Goal: Find specific page/section: Find specific page/section

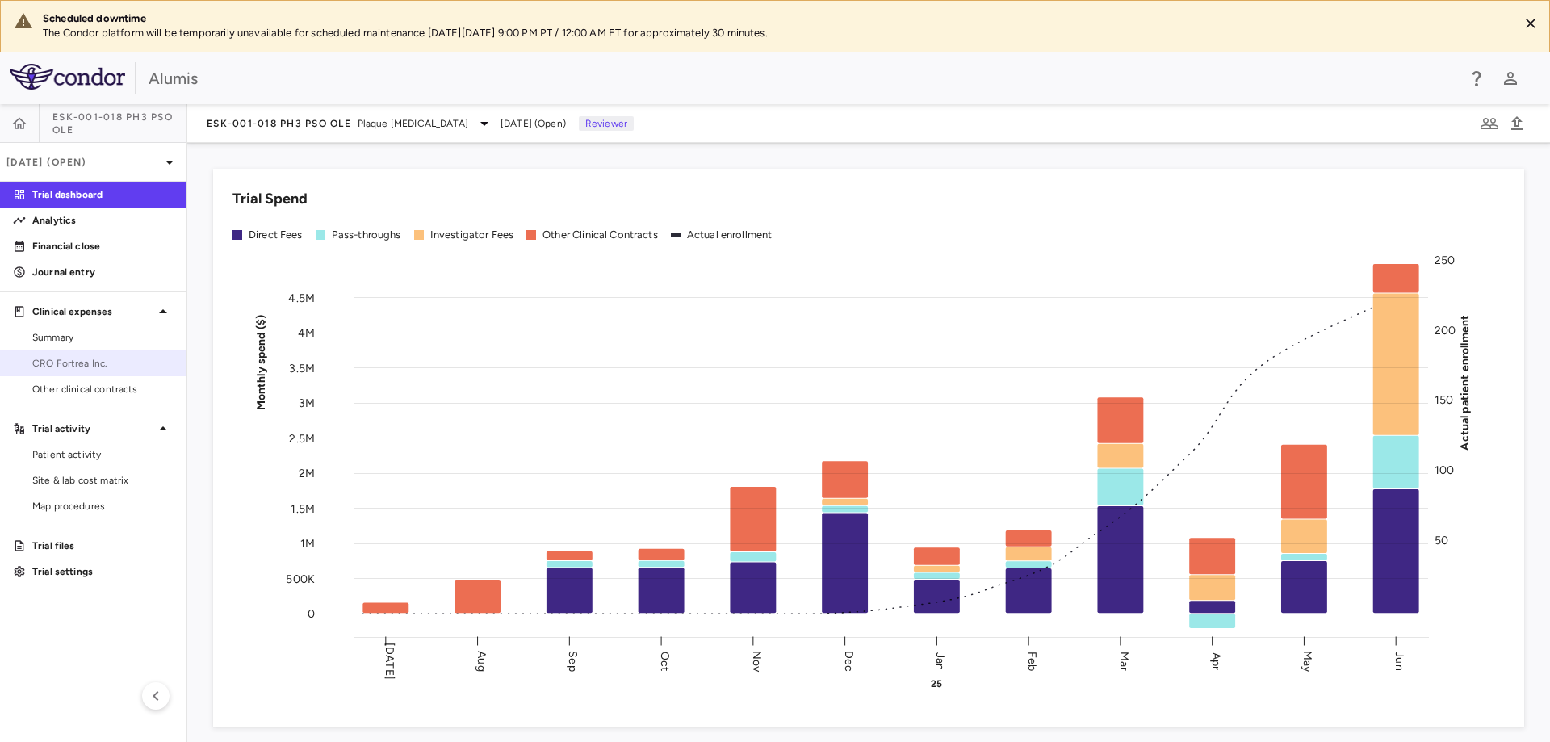
click at [73, 362] on span "CRO Fortrea Inc." at bounding box center [102, 363] width 140 height 15
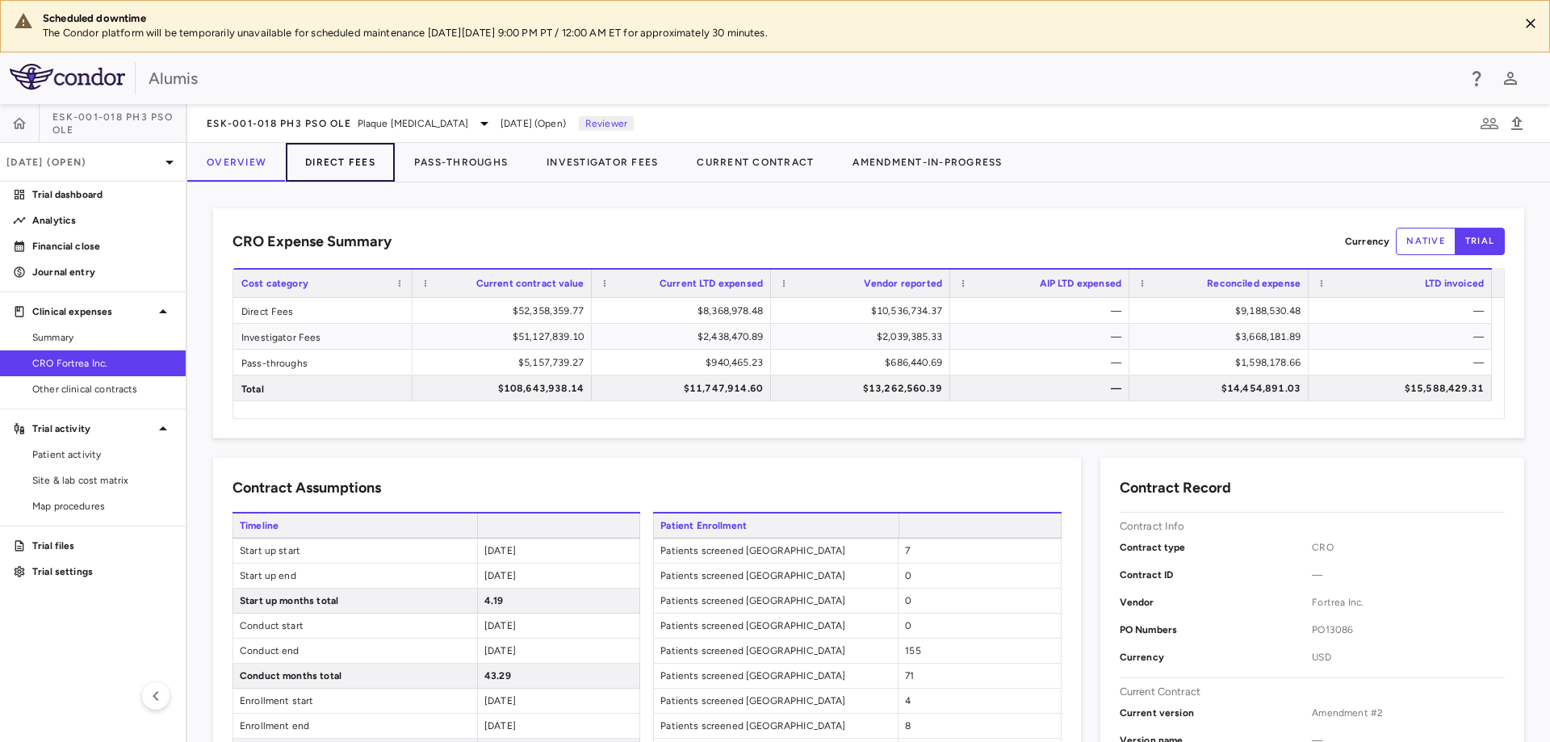
click at [342, 165] on button "Direct Fees" at bounding box center [340, 162] width 109 height 39
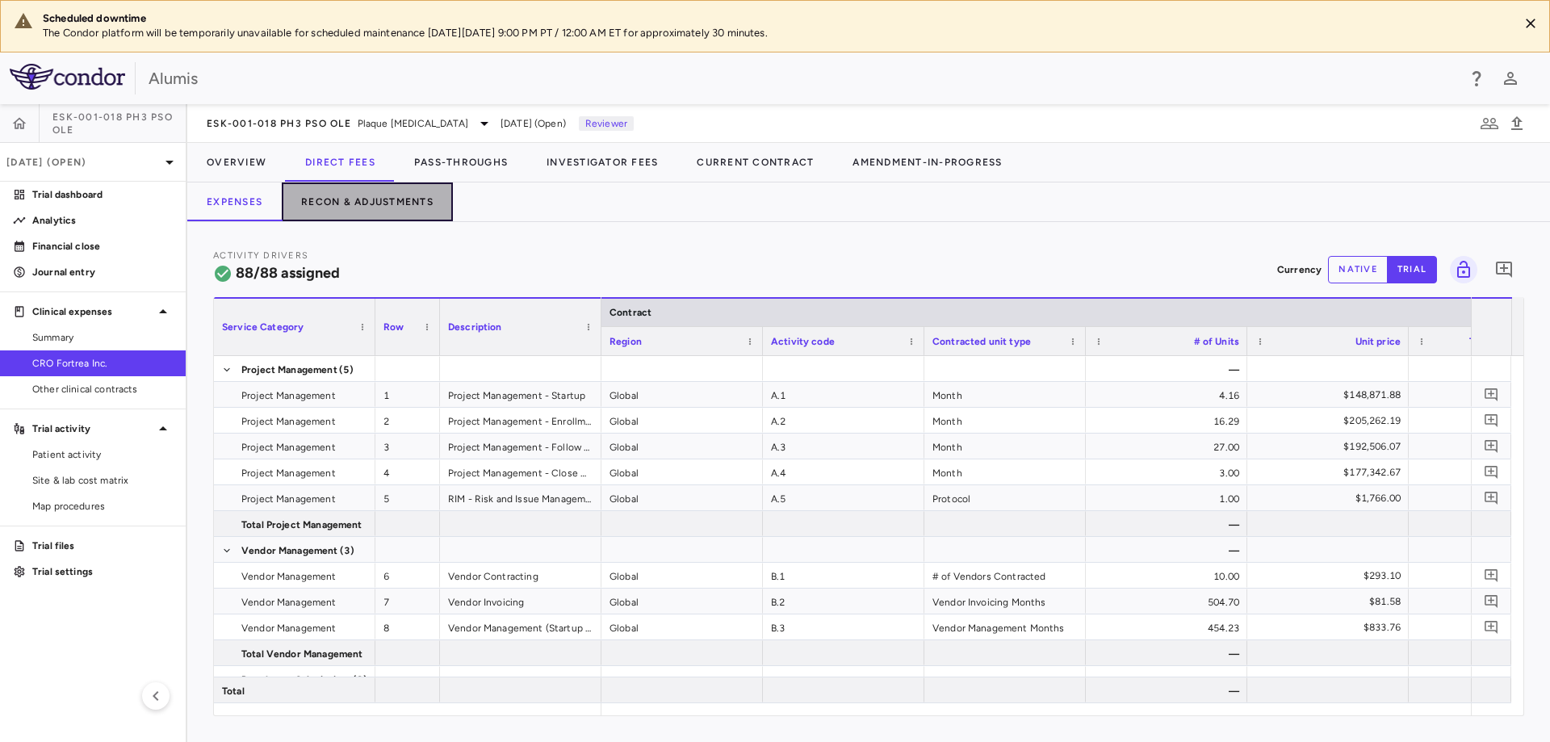
click at [358, 201] on button "Recon & Adjustments" at bounding box center [367, 201] width 171 height 39
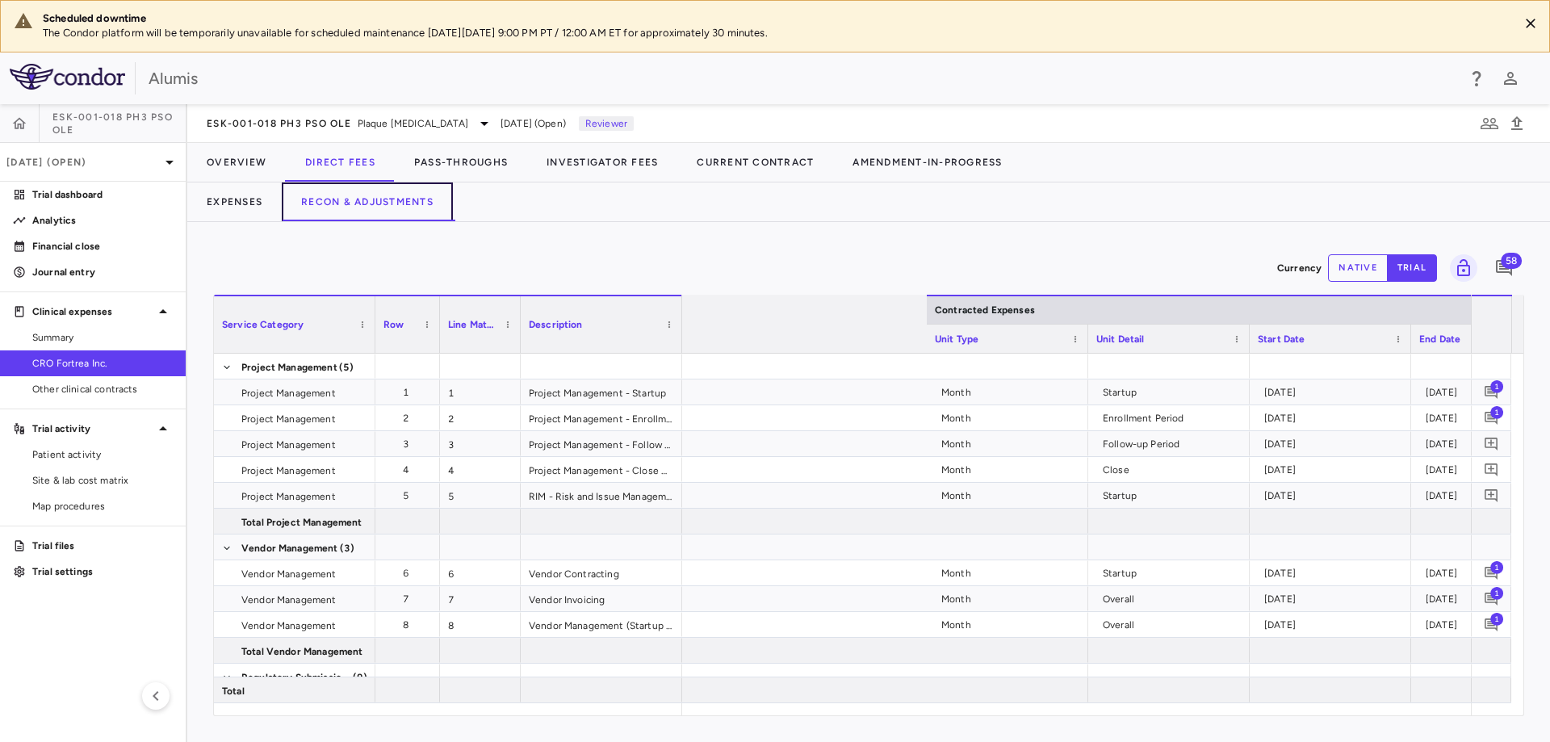
scroll to position [0, 1504]
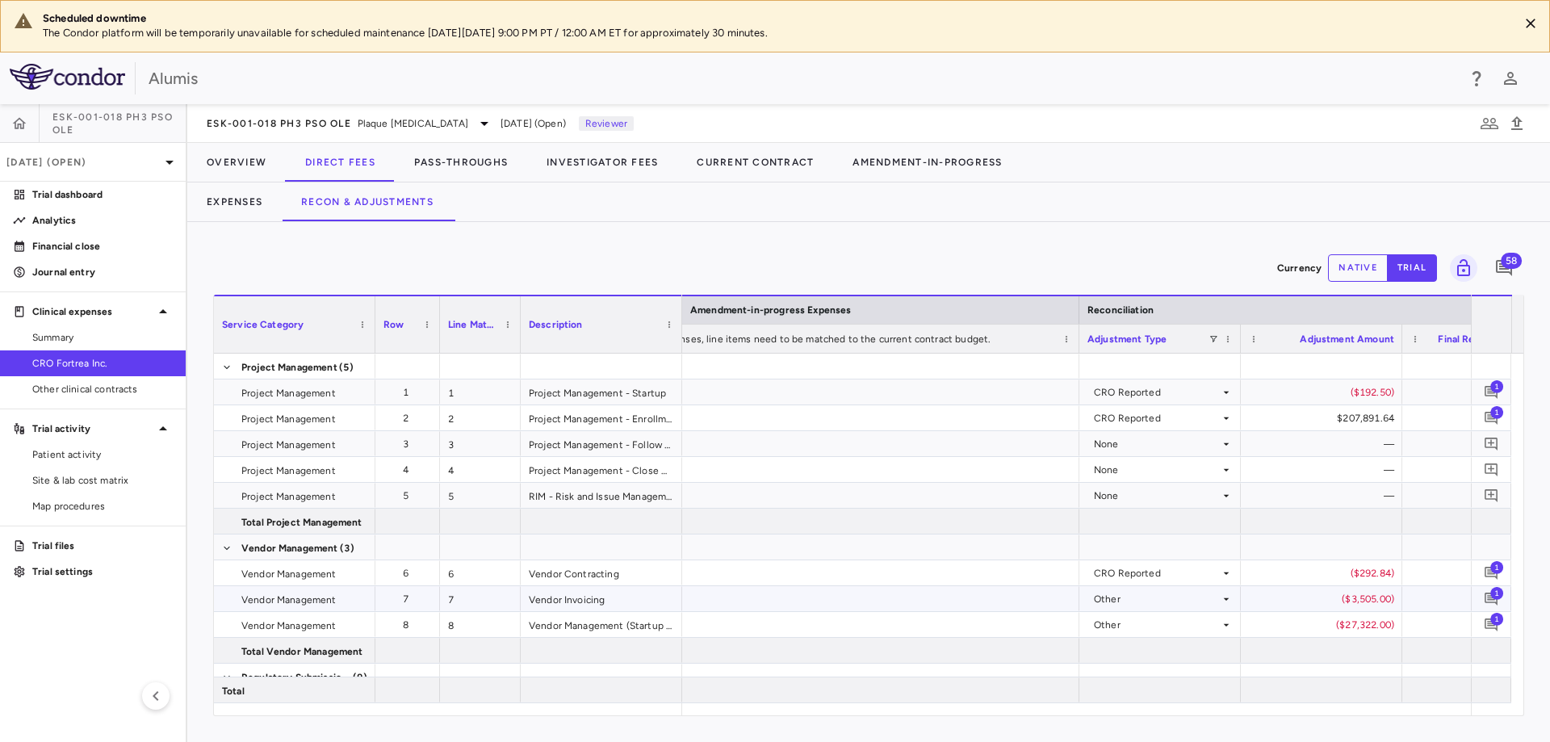
click at [1495, 591] on span "1" at bounding box center [1496, 592] width 13 height 13
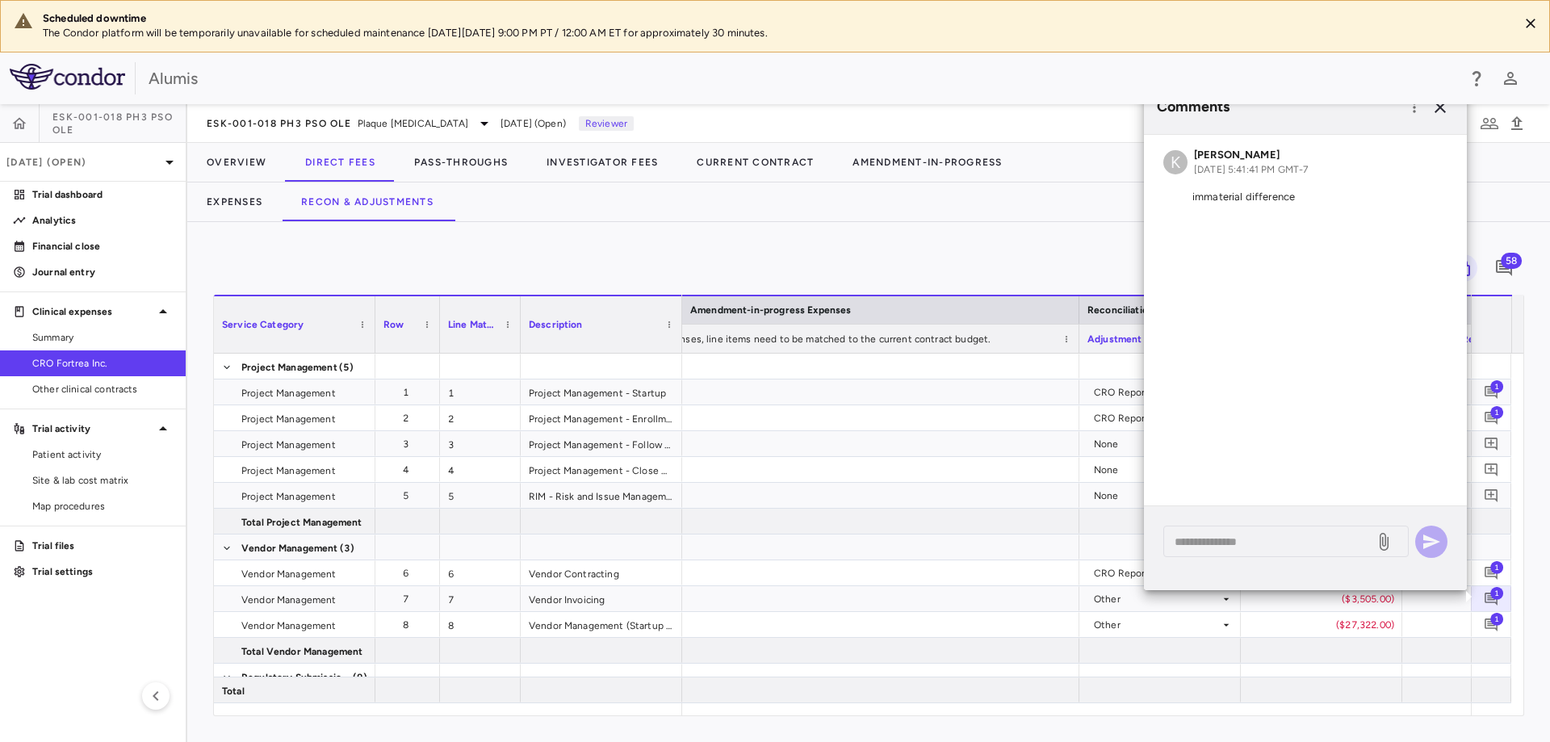
click at [1018, 255] on div "Currency native trial 58" at bounding box center [868, 268] width 1311 height 40
click at [1436, 108] on icon "button" at bounding box center [1439, 107] width 19 height 19
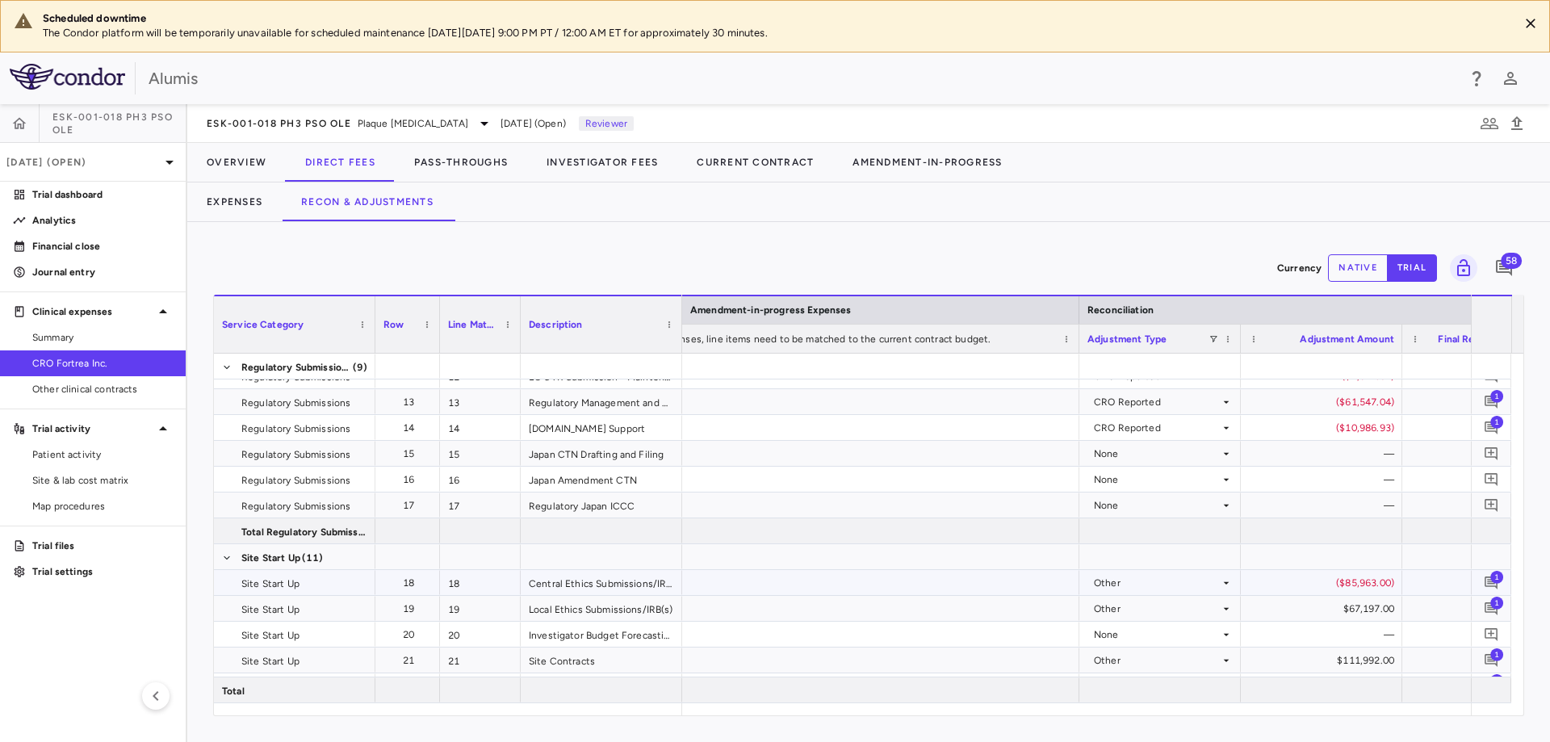
scroll to position [484, 0]
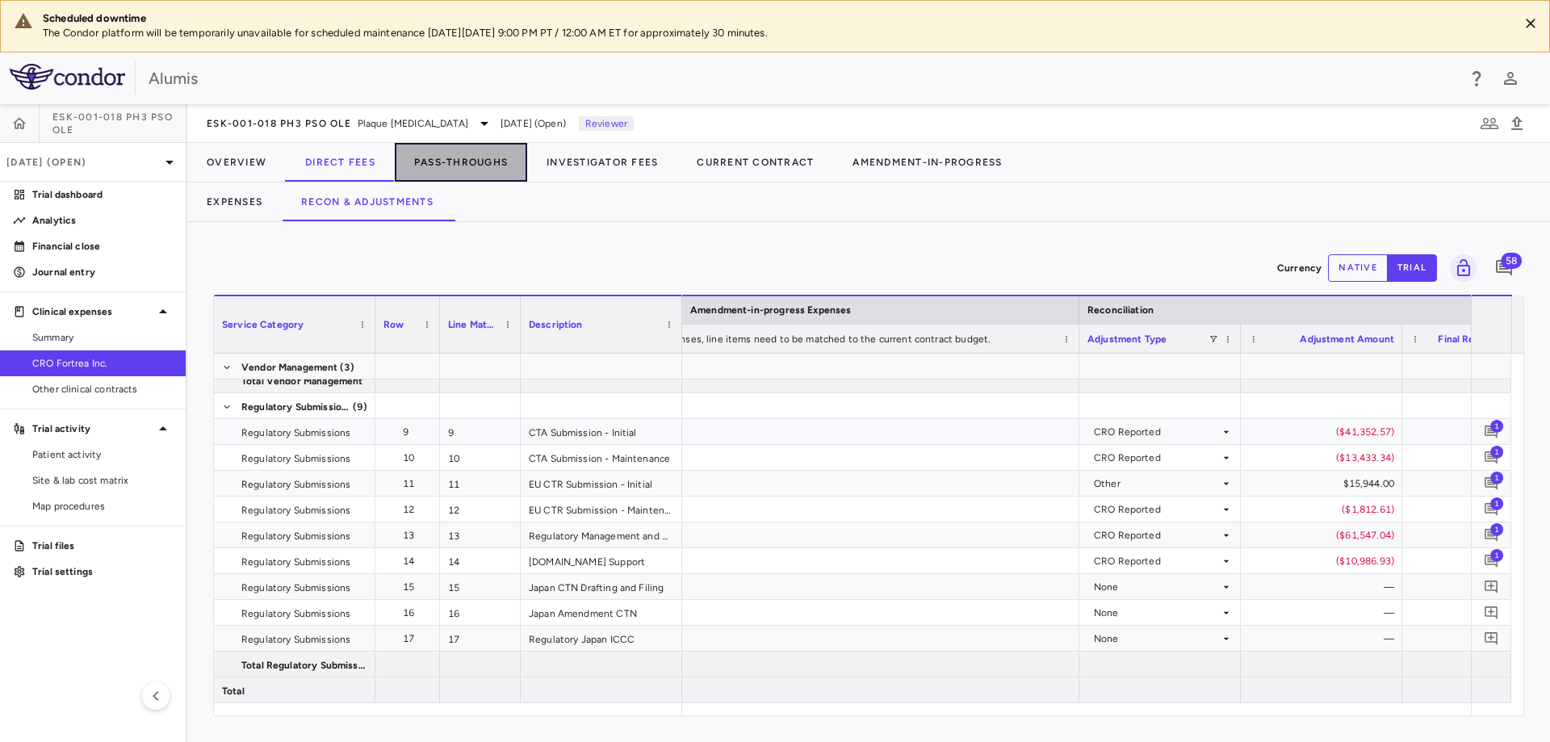
click at [462, 165] on button "Pass-Throughs" at bounding box center [461, 162] width 132 height 39
